Goal: Task Accomplishment & Management: Use online tool/utility

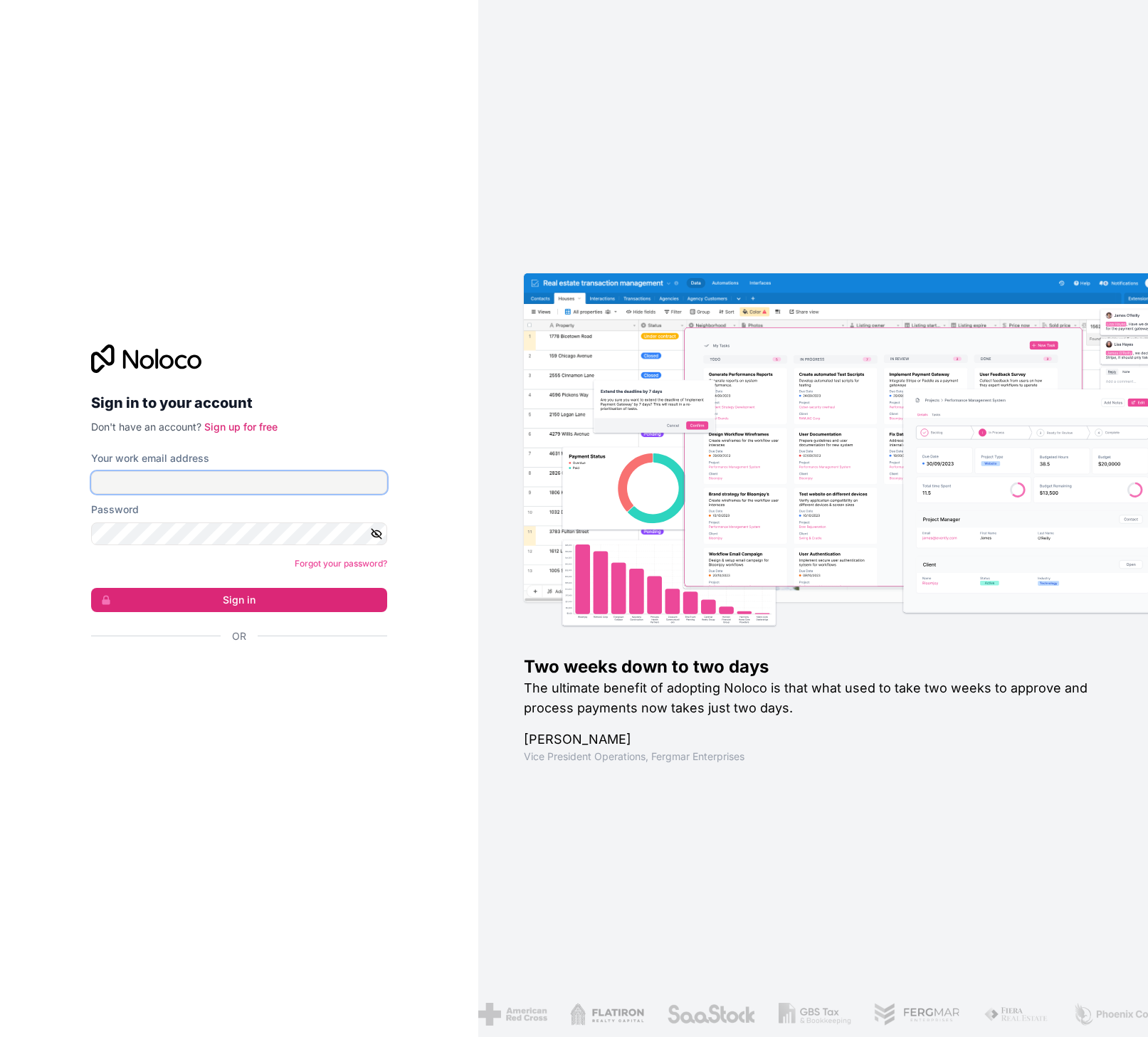
type input "[PERSON_NAME][EMAIL_ADDRESS][DOMAIN_NAME]"
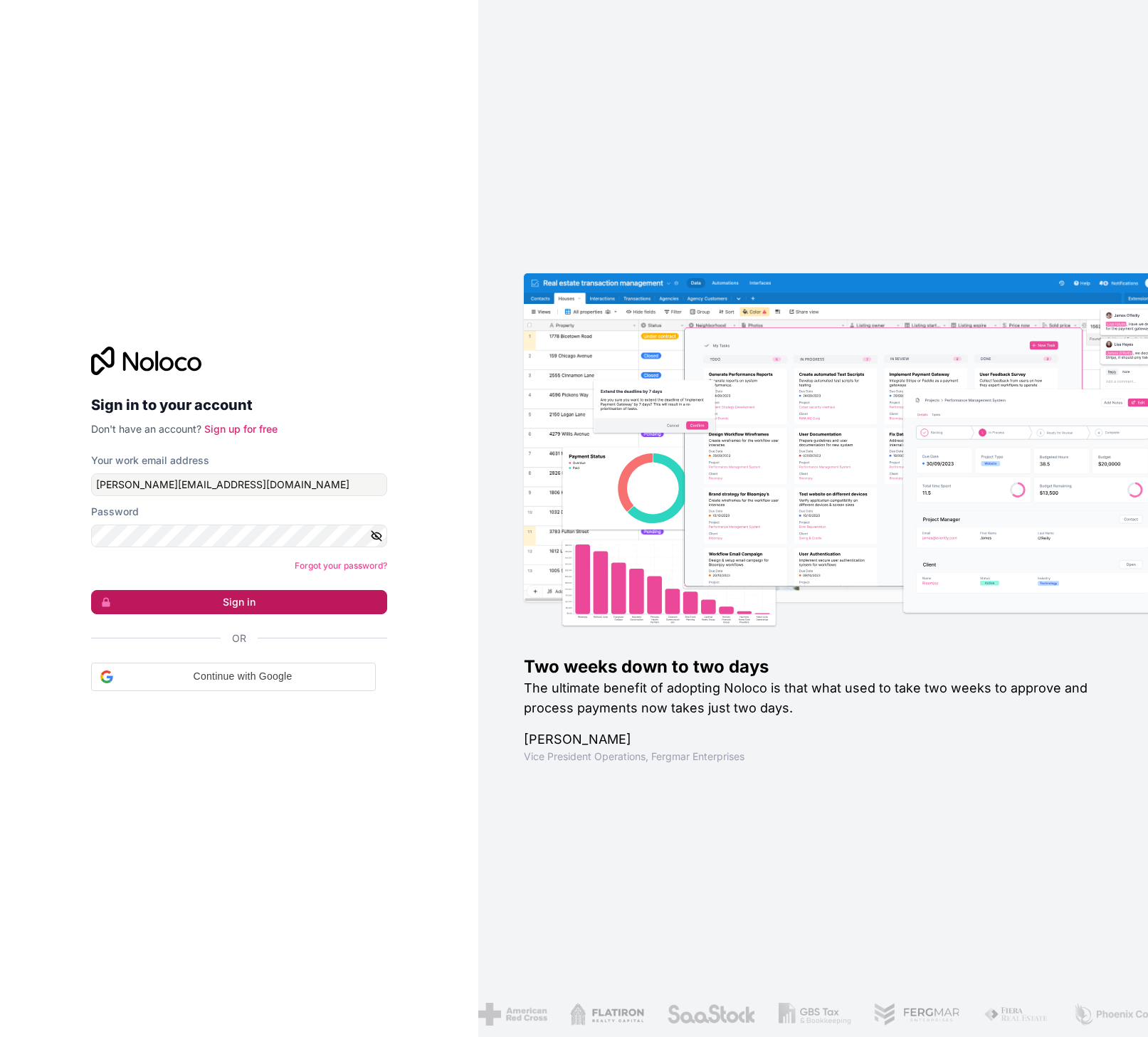
click at [295, 602] on button "Sign in" at bounding box center [239, 602] width 296 height 24
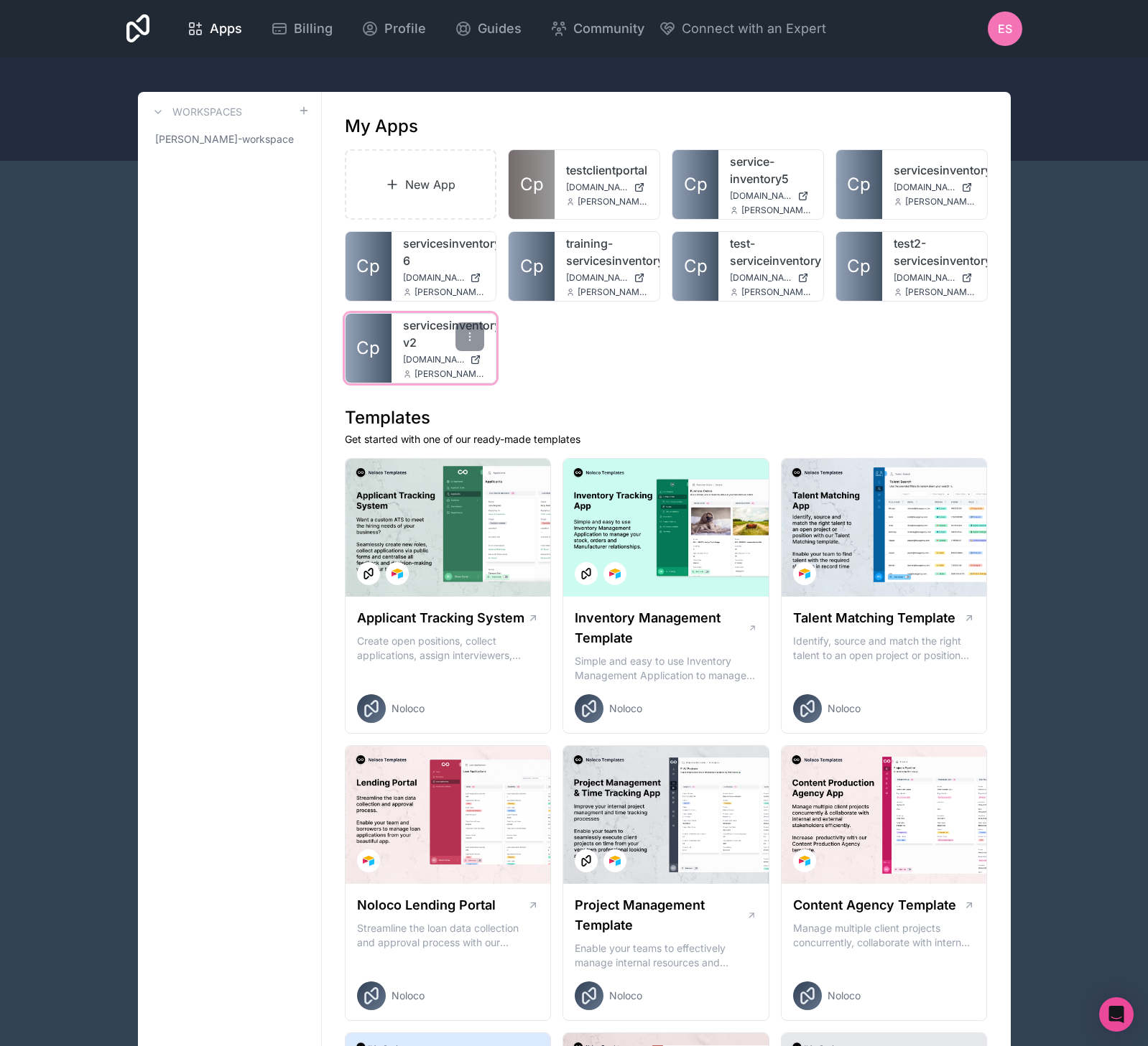
click at [386, 340] on link "Cp" at bounding box center [368, 348] width 46 height 69
